Goal: Information Seeking & Learning: Learn about a topic

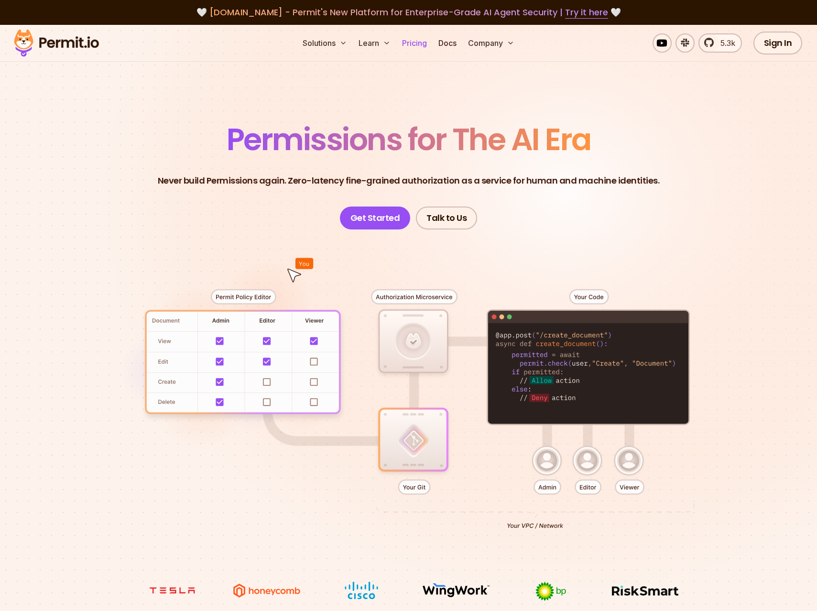
click at [427, 46] on link "Pricing" at bounding box center [414, 42] width 33 height 19
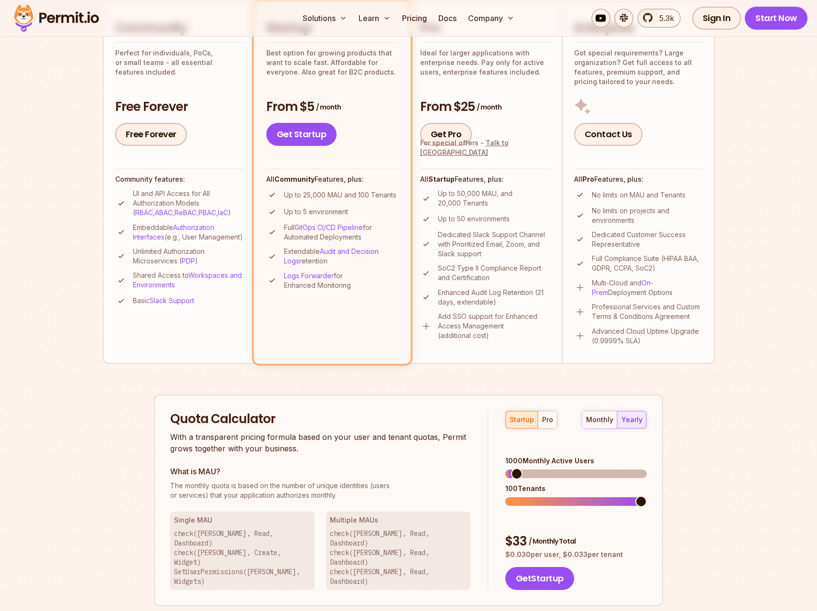
scroll to position [255, 0]
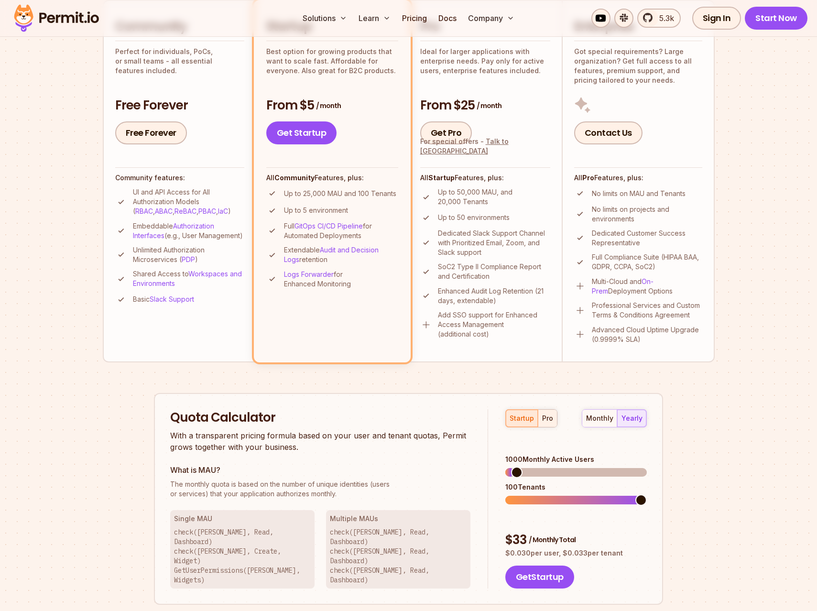
click at [548, 420] on div "pro" at bounding box center [547, 419] width 11 height 10
click at [647, 473] on span at bounding box center [641, 472] width 11 height 11
click at [647, 494] on span at bounding box center [641, 499] width 11 height 11
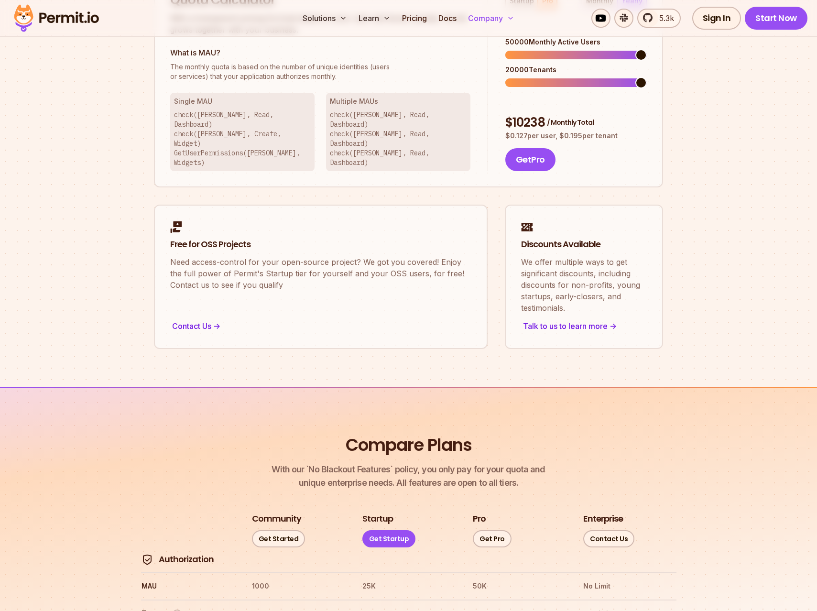
scroll to position [671, 0]
click at [60, 22] on img at bounding box center [57, 18] width 94 height 33
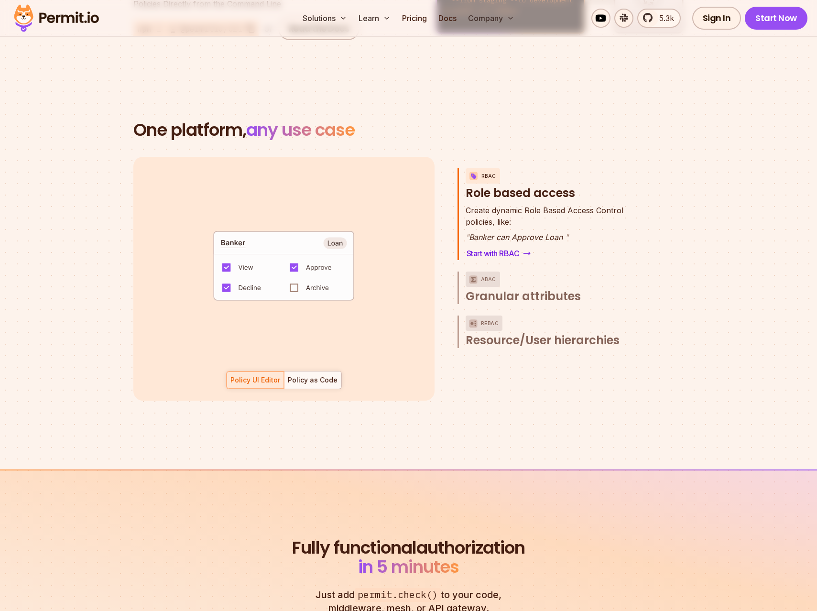
scroll to position [1321, 0]
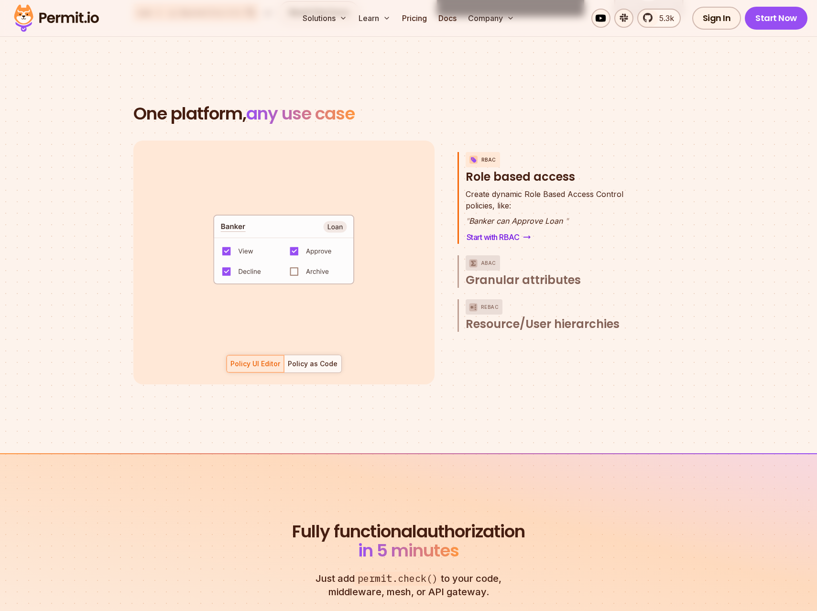
click at [480, 321] on div "RBAC Role based access Create dynamic Role Based Access Control policies, like:…" at bounding box center [551, 263] width 186 height 244
click at [481, 318] on span "Resource/User hierarchies" at bounding box center [543, 324] width 154 height 15
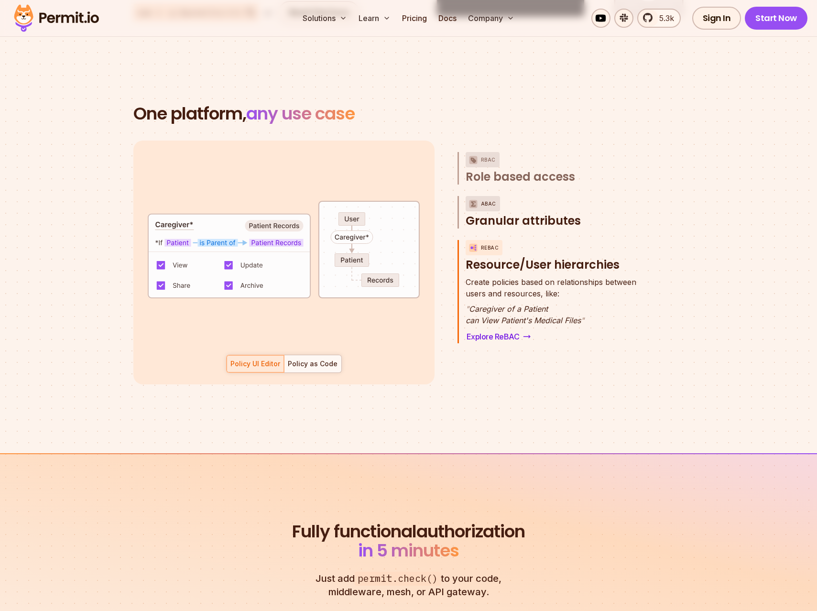
click at [492, 213] on span "Granular attributes" at bounding box center [523, 220] width 115 height 15
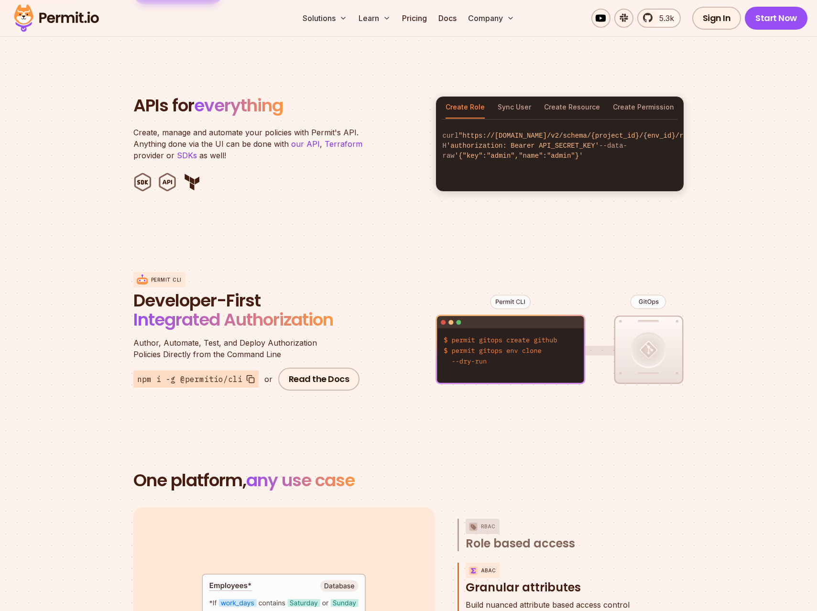
scroll to position [953, 0]
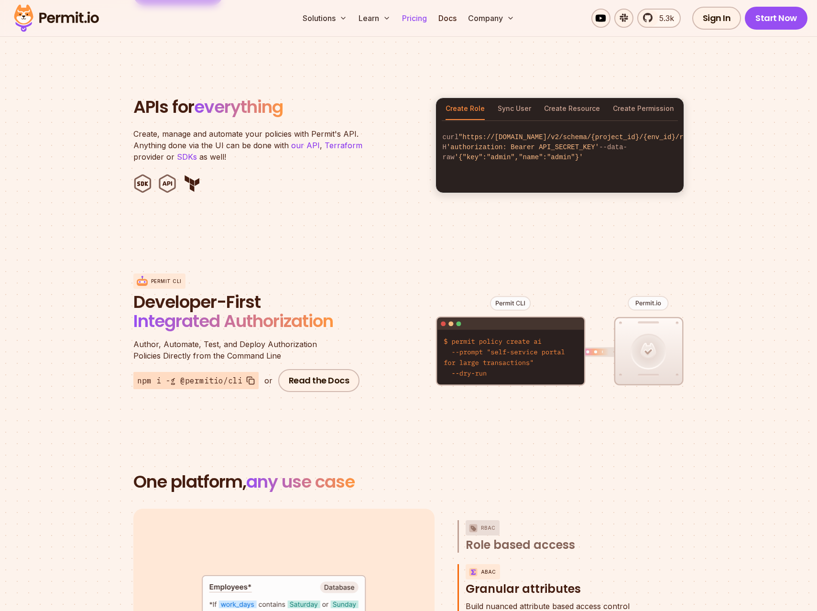
click at [407, 21] on link "Pricing" at bounding box center [414, 18] width 33 height 19
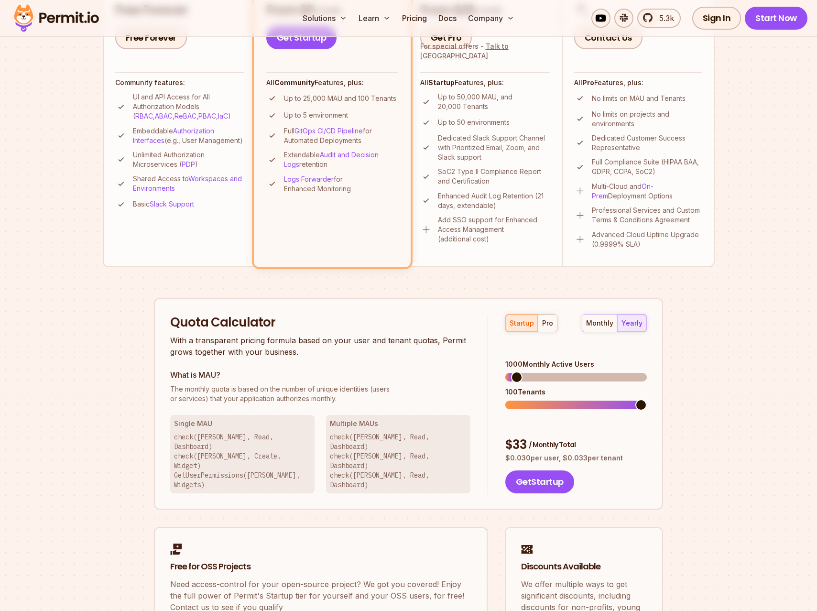
scroll to position [378, 0]
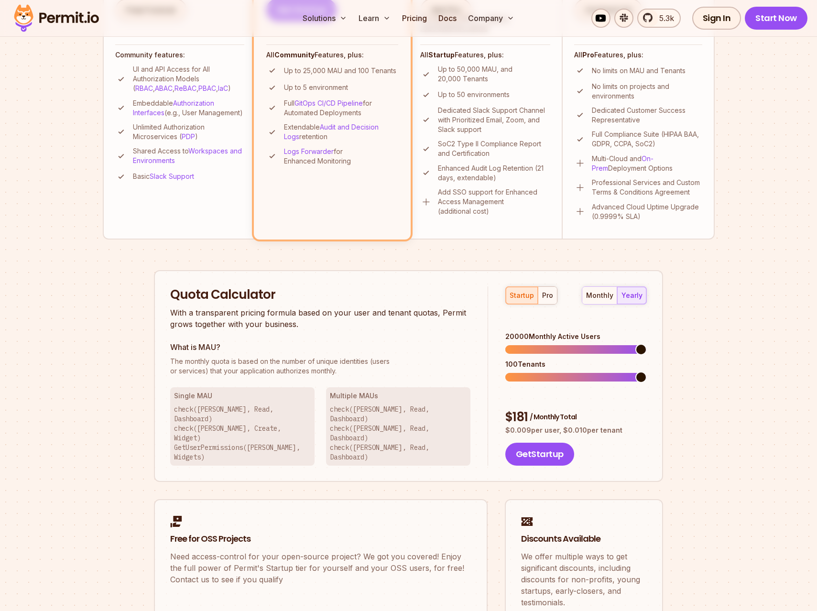
click at [647, 344] on span at bounding box center [641, 349] width 11 height 11
click at [549, 297] on div "pro" at bounding box center [547, 296] width 11 height 10
click at [647, 372] on span at bounding box center [641, 377] width 11 height 11
click at [647, 344] on span at bounding box center [641, 349] width 11 height 11
